Goal: Task Accomplishment & Management: Manage account settings

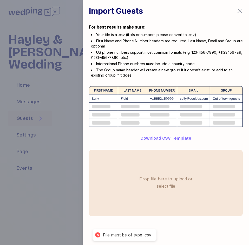
click at [164, 186] on label "select file" at bounding box center [166, 186] width 21 height 8
click at [0, 0] on input "select file" at bounding box center [0, 0] width 0 height 0
click at [240, 9] on icon "button" at bounding box center [240, 11] width 6 height 6
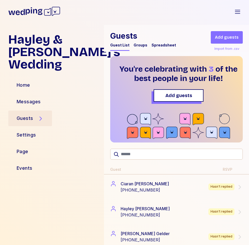
click at [221, 49] on div "Import from .csv" at bounding box center [227, 49] width 27 height 6
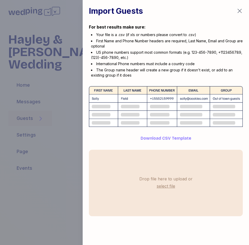
click at [165, 185] on label "select file" at bounding box center [166, 186] width 21 height 8
click at [0, 0] on input "select file" at bounding box center [0, 0] width 0 height 0
click at [162, 186] on label "select file" at bounding box center [166, 186] width 21 height 8
click at [0, 0] on input "select file" at bounding box center [0, 0] width 0 height 0
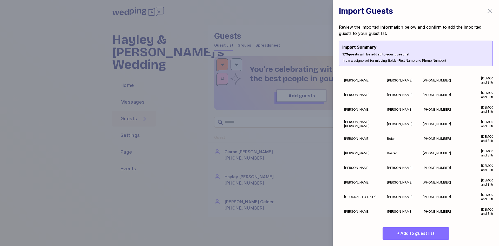
scroll to position [2240, 0]
click at [435, 228] on button "+ Add to guest list" at bounding box center [416, 233] width 67 height 12
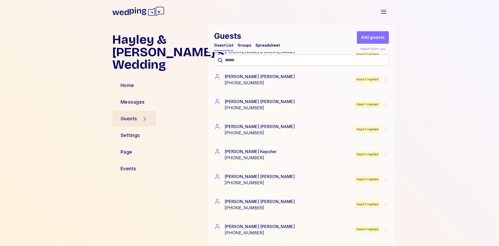
scroll to position [728, 0]
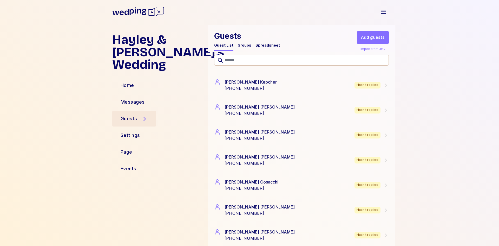
click at [241, 44] on div "Groups" at bounding box center [245, 45] width 14 height 5
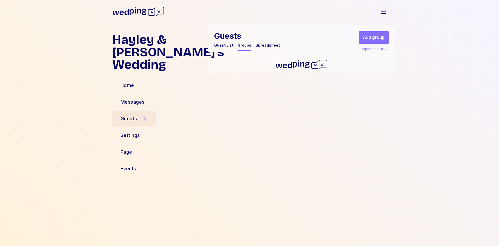
scroll to position [0, 0]
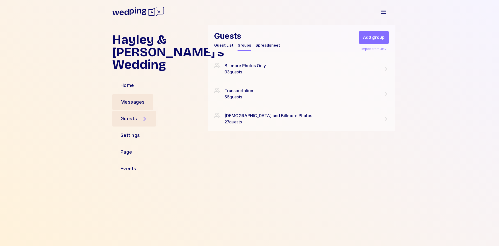
click at [138, 106] on div "Messages" at bounding box center [132, 102] width 41 height 16
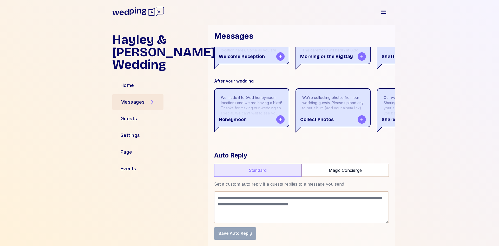
scroll to position [215, 0]
click at [346, 177] on div "Auto Reply Standard Magic Concierge Set a custom auto reply if a guests replies…" at bounding box center [301, 195] width 175 height 88
click at [333, 167] on label "Magic Concierge" at bounding box center [345, 170] width 87 height 13
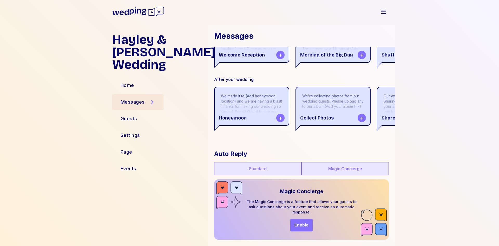
scroll to position [216, 0]
